Goal: Information Seeking & Learning: Understand process/instructions

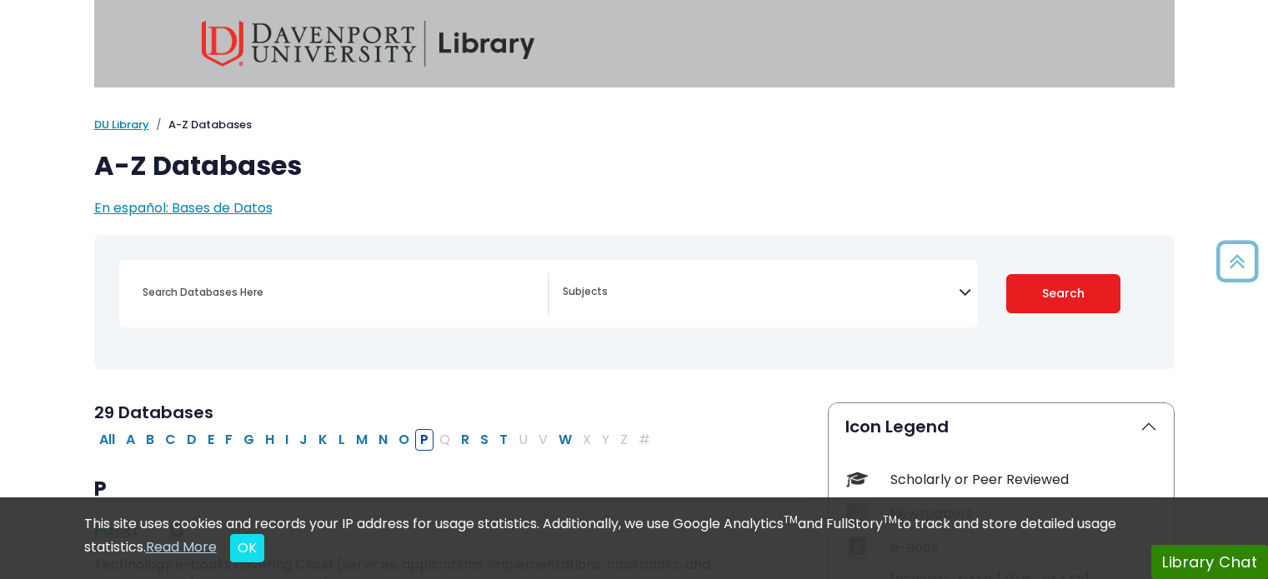
select select "Database Subject Filter"
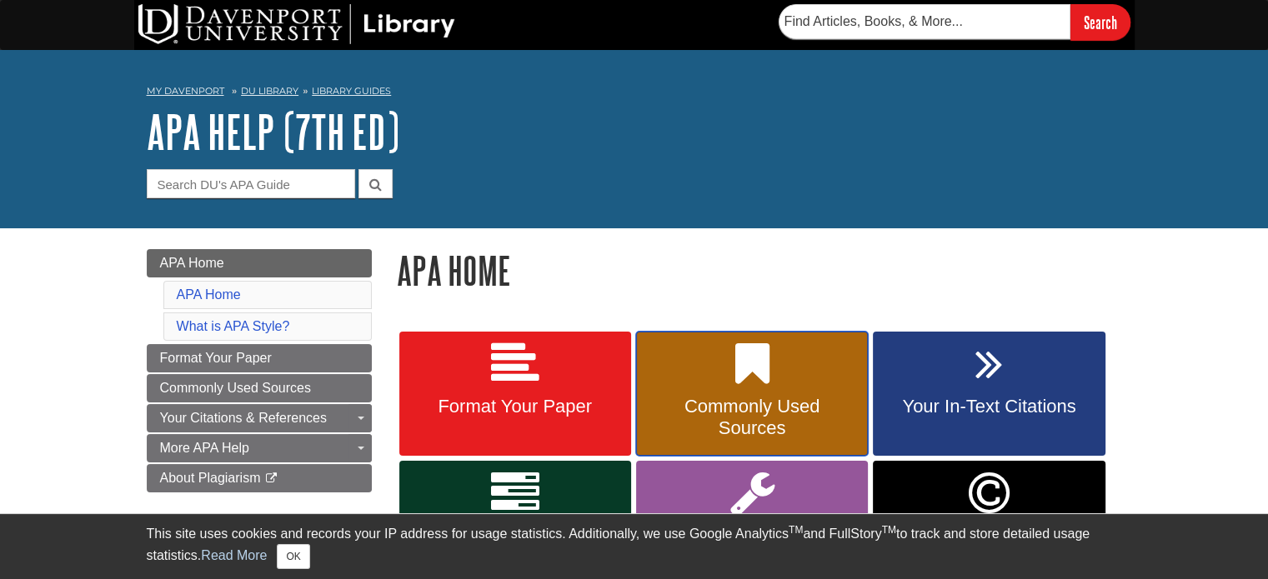
click at [822, 363] on link "Commonly Used Sources" at bounding box center [752, 394] width 232 height 125
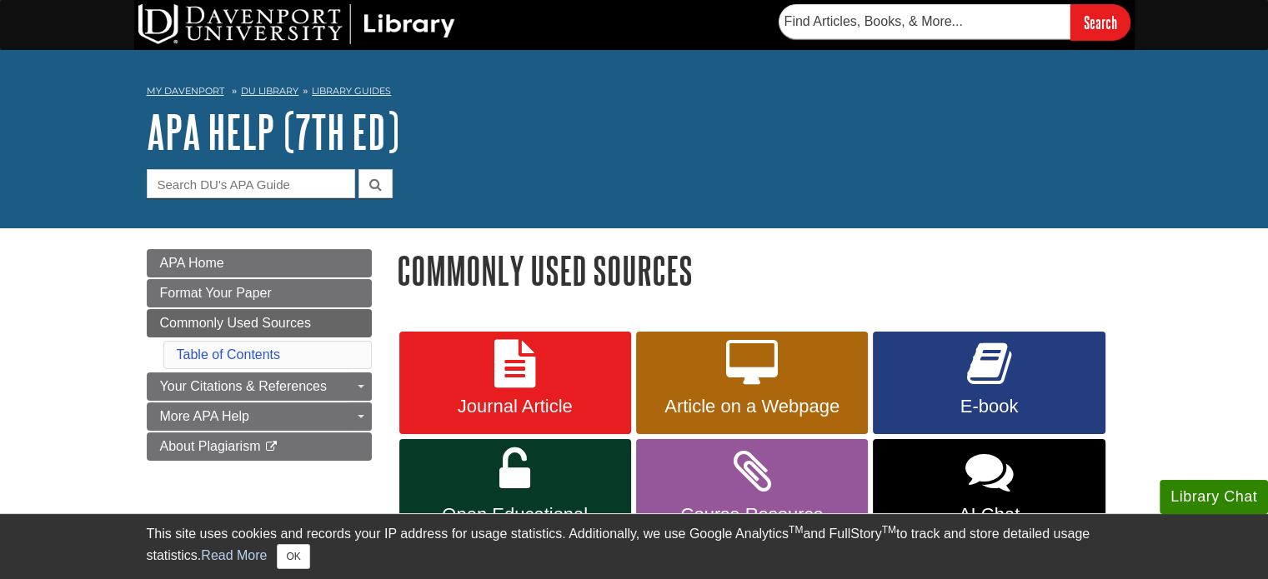
click at [397, 439] on div "Journal Article Article on a Webpage E-book Open Educational Resource (OER) E-b…" at bounding box center [759, 448] width 725 height 238
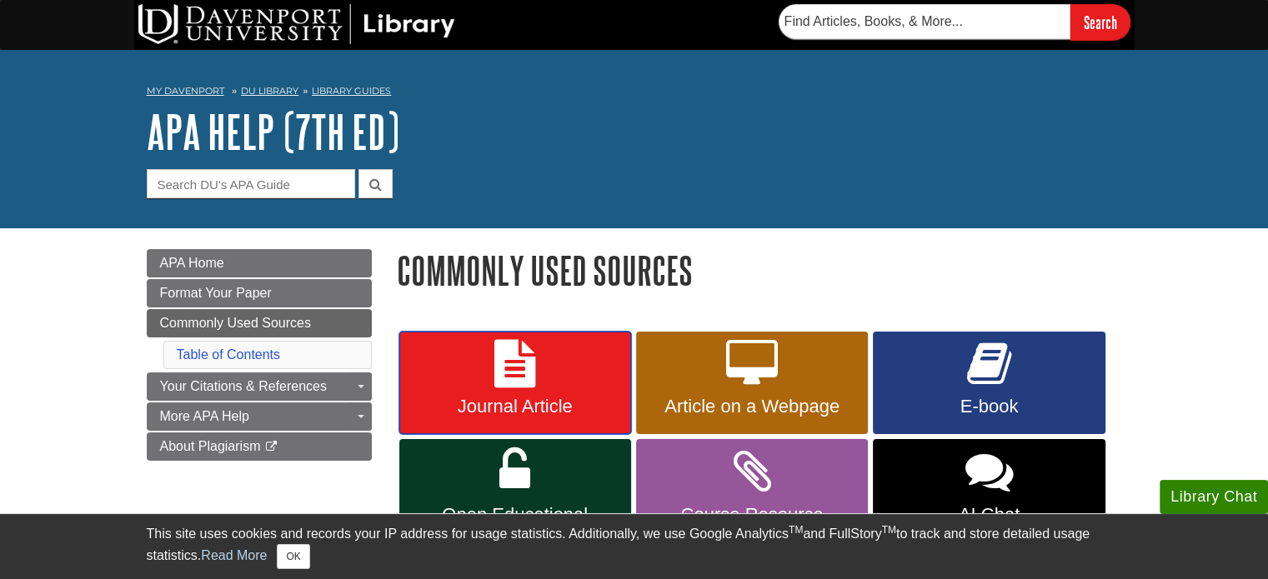
click at [440, 390] on link "Journal Article" at bounding box center [515, 383] width 232 height 103
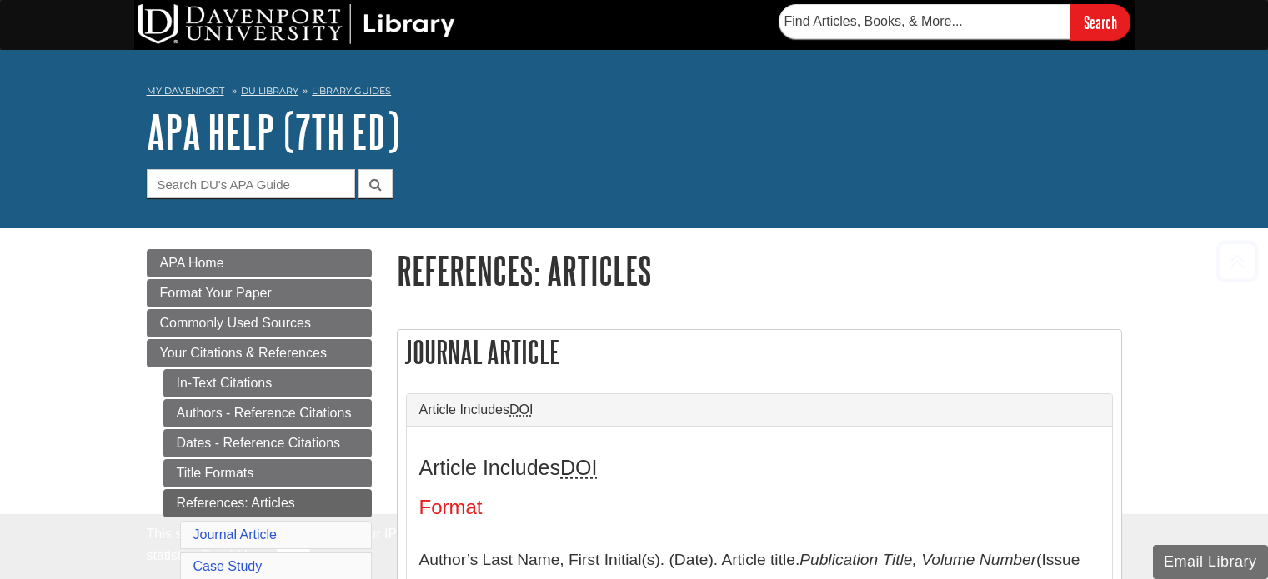
scroll to position [330, 0]
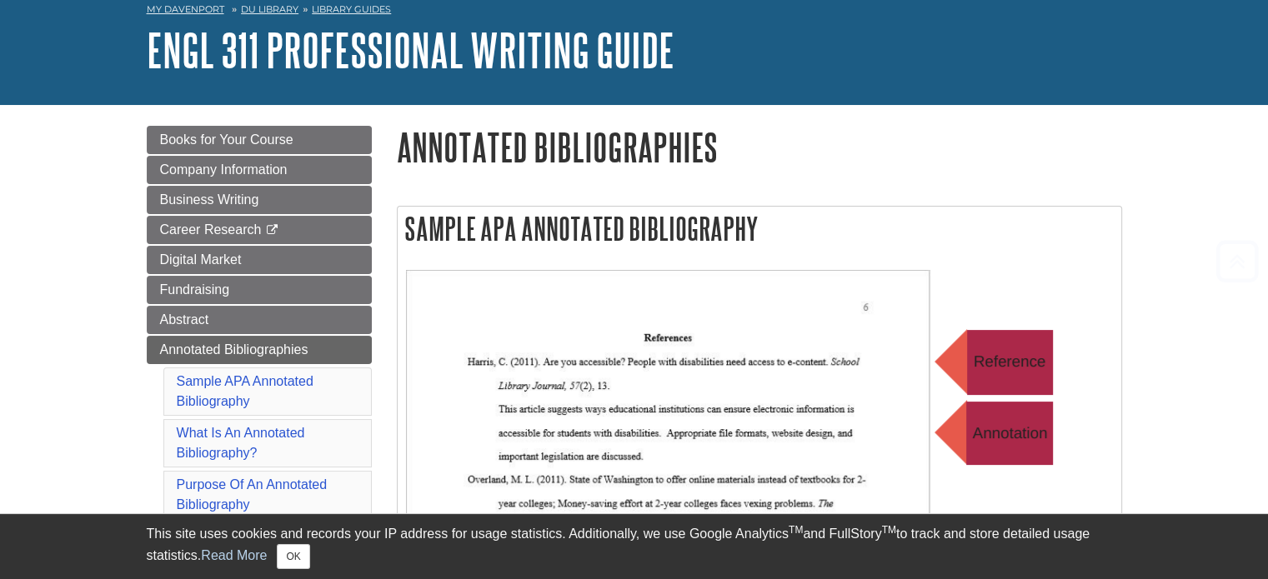
scroll to position [250, 0]
